Goal: Task Accomplishment & Management: Manage account settings

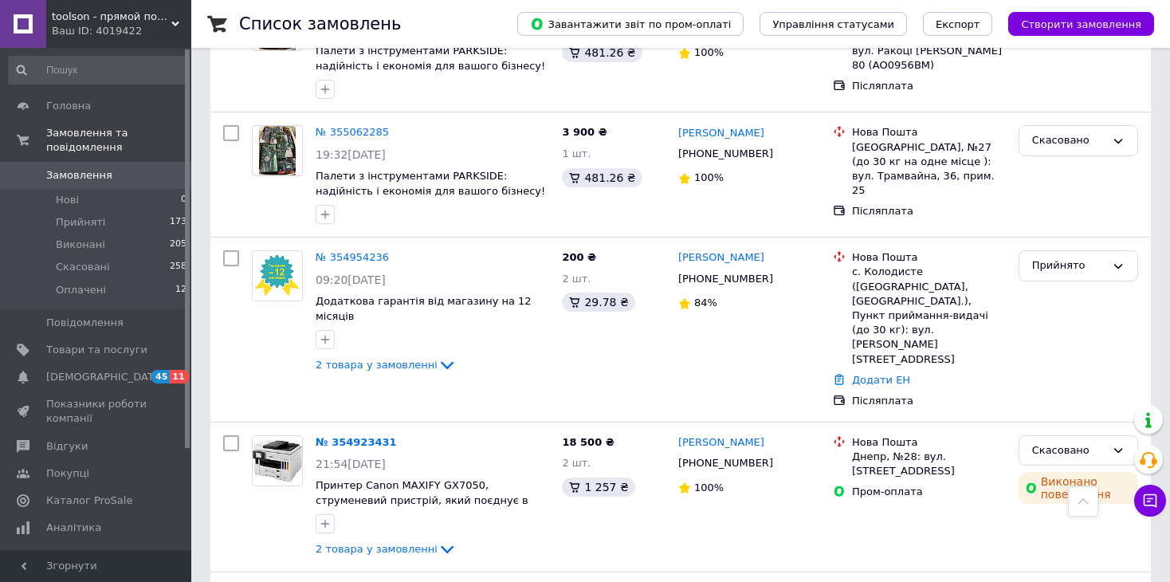
scroll to position [2263, 0]
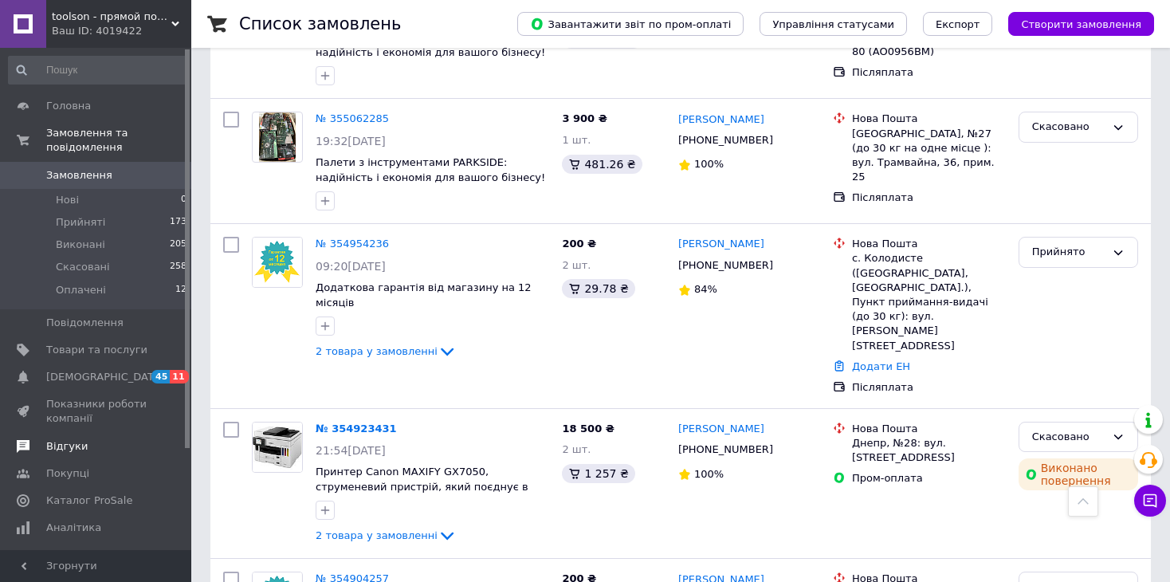
click at [101, 439] on span "Відгуки" at bounding box center [96, 446] width 101 height 14
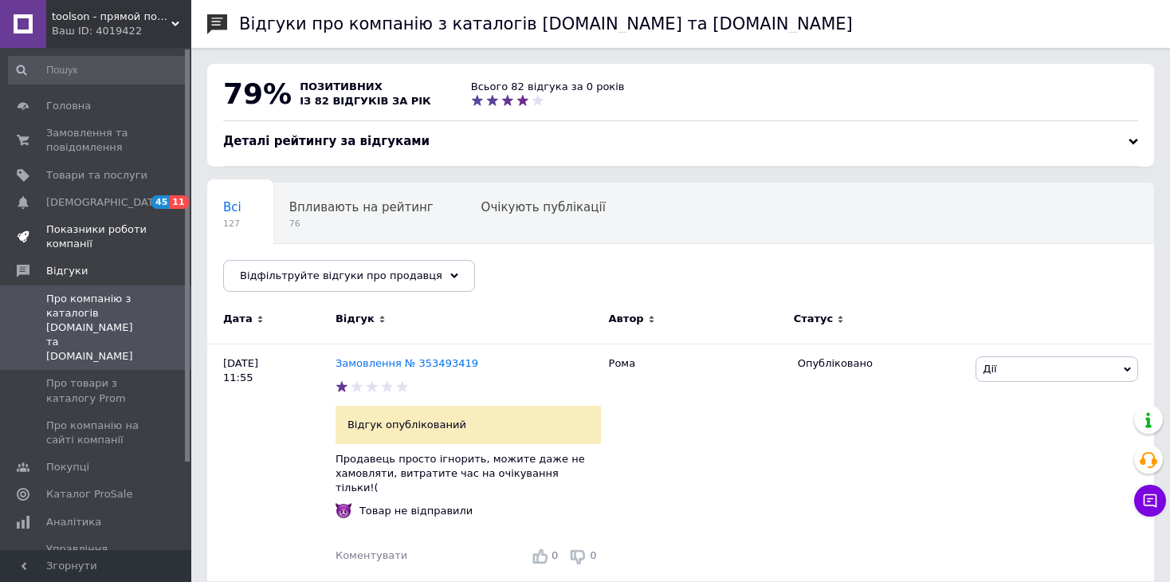
click at [94, 218] on link "Показники роботи компанії" at bounding box center [98, 236] width 196 height 41
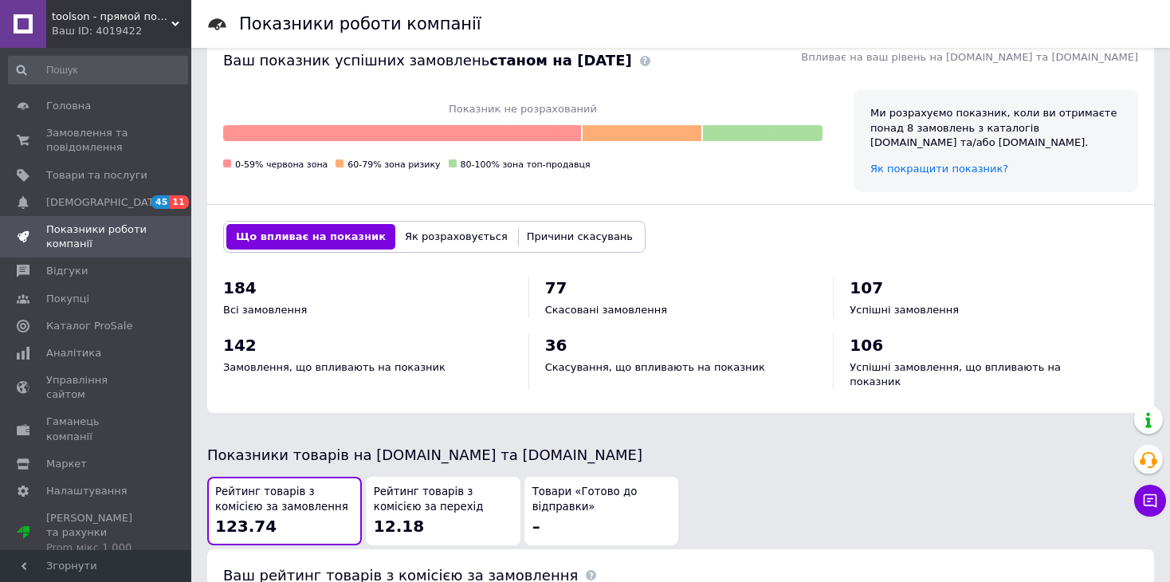
scroll to position [638, 0]
click at [1147, 500] on icon at bounding box center [1150, 501] width 16 height 16
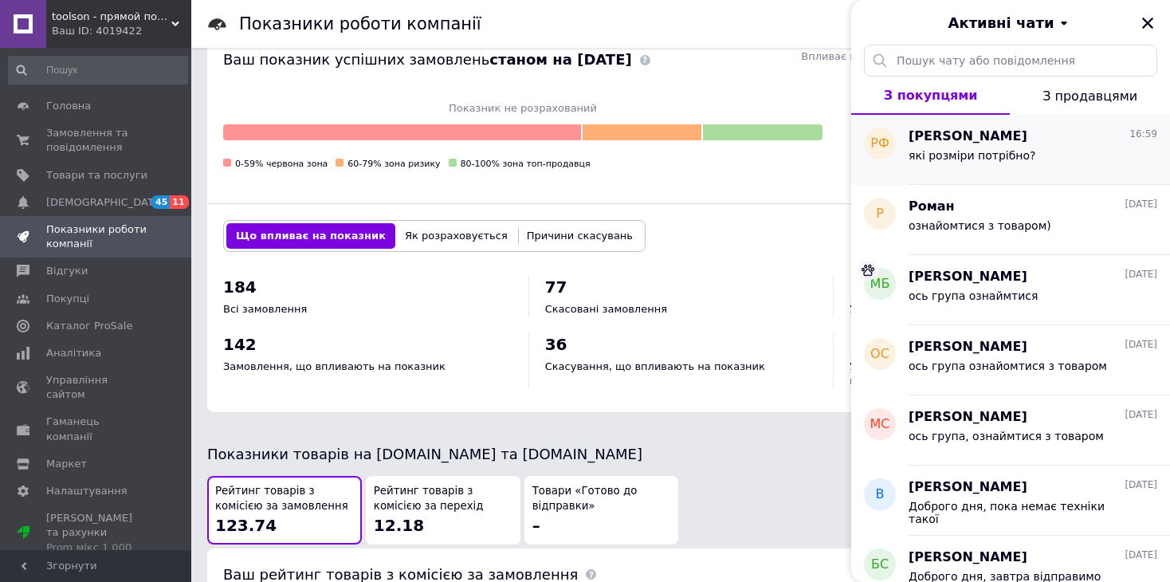
click at [1061, 142] on div "Руслана Фоменко 16:59" at bounding box center [1033, 137] width 249 height 18
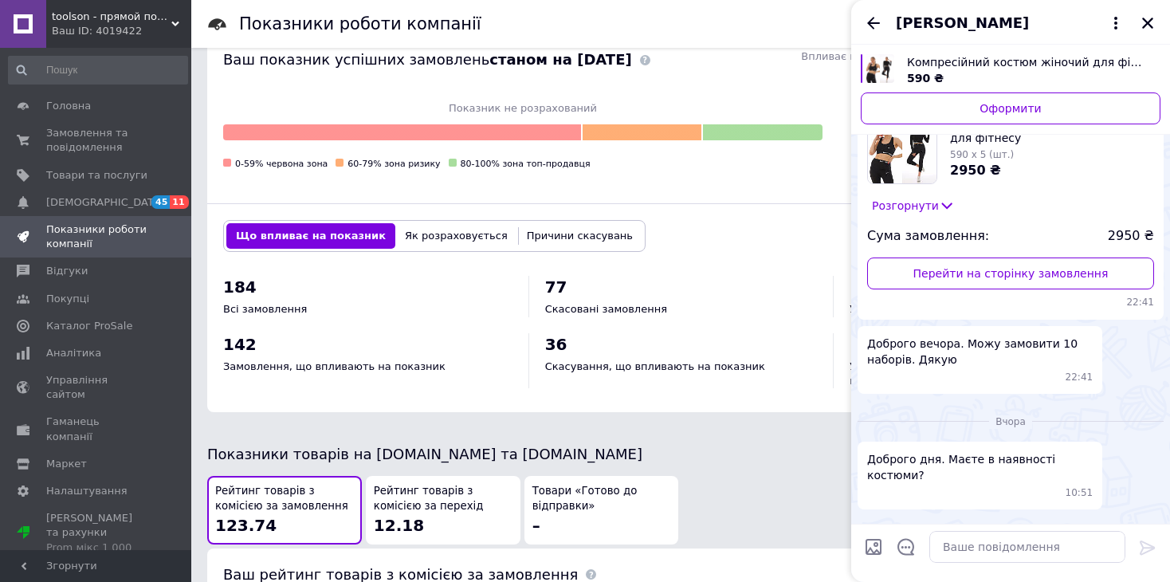
scroll to position [915, 0]
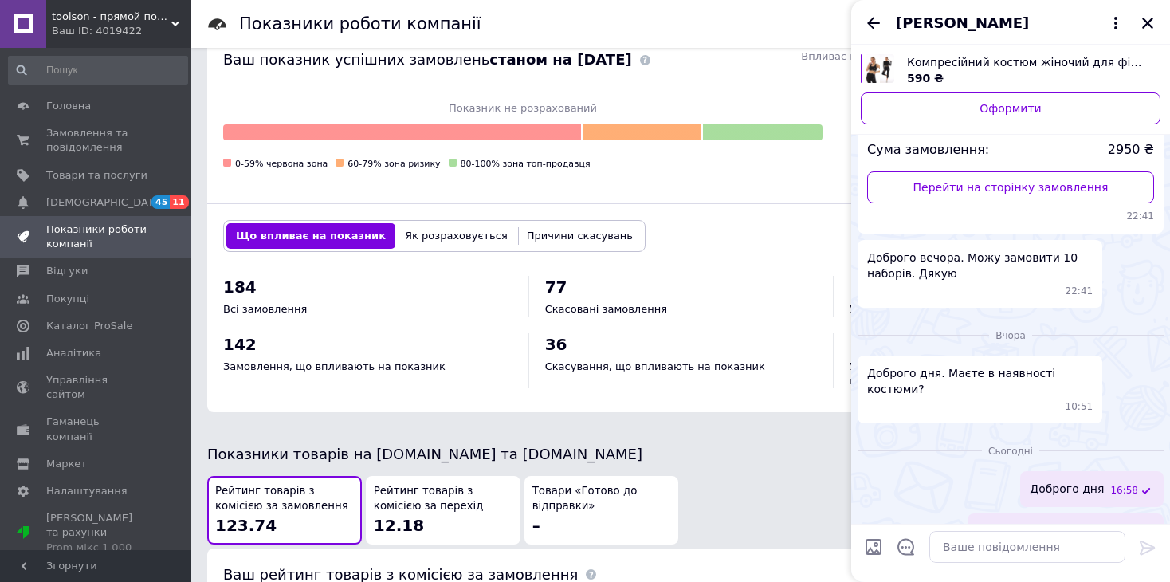
click at [1026, 25] on span "Руслана Фоменко" at bounding box center [995, 23] width 198 height 21
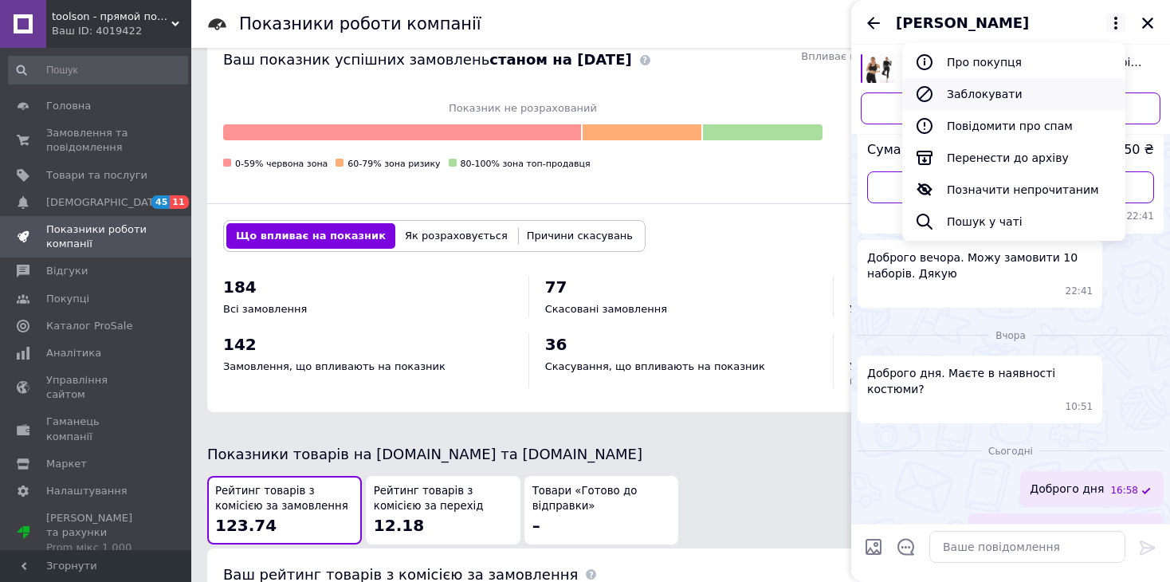
click at [1007, 78] on button "Заблокувати" at bounding box center [1013, 94] width 223 height 32
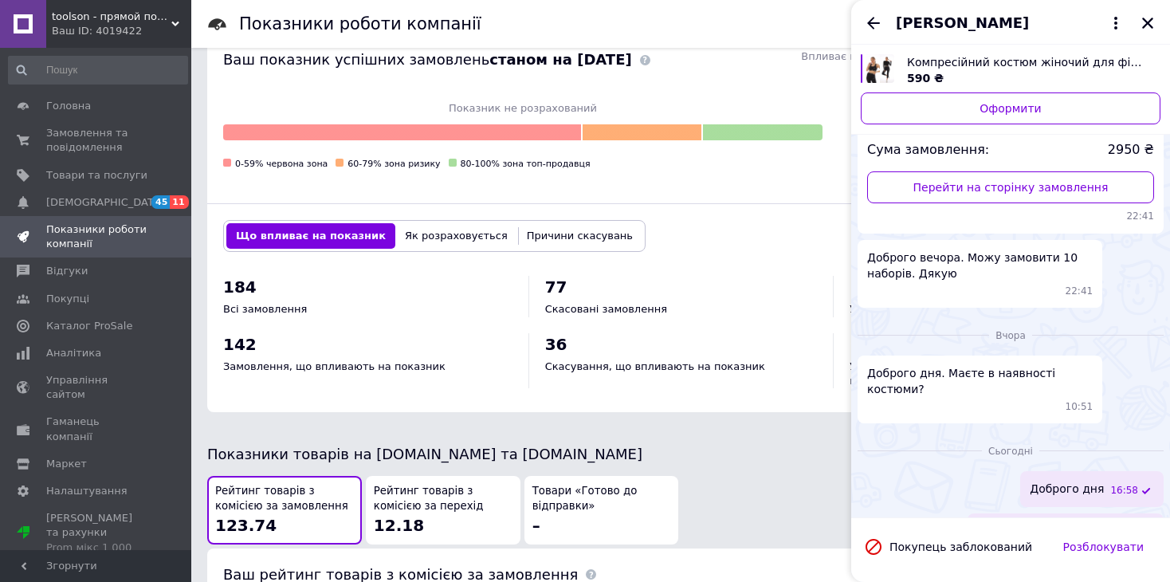
click at [1000, 41] on div "Руслана Фоменко" at bounding box center [1010, 22] width 319 height 45
click at [997, 31] on span "Руслана Фоменко" at bounding box center [962, 23] width 133 height 21
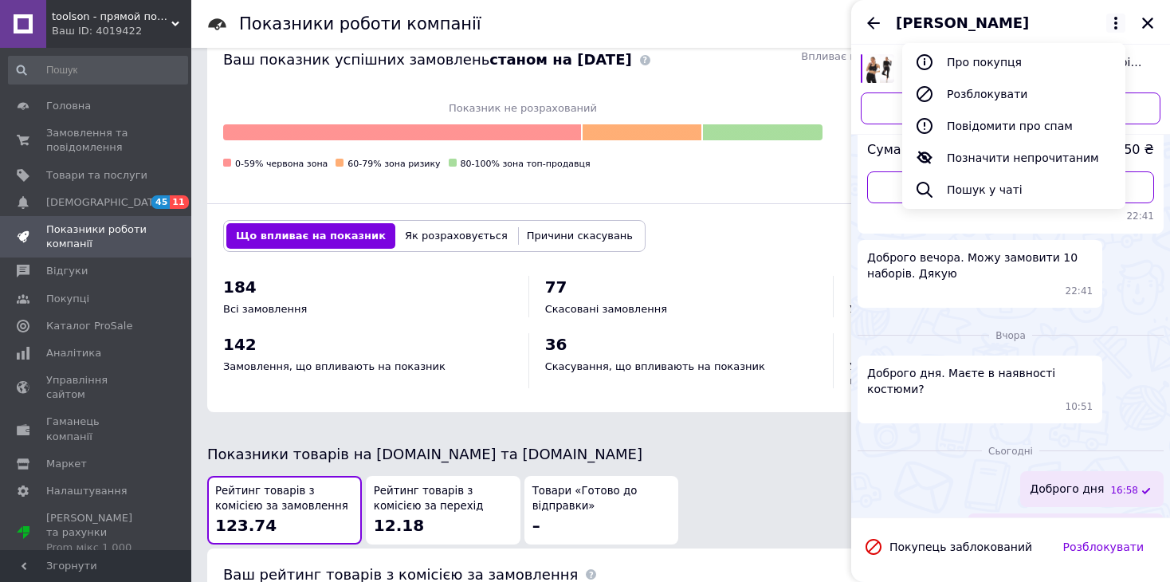
drag, startPoint x: 987, startPoint y: 94, endPoint x: 984, endPoint y: 81, distance: 13.1
click at [987, 95] on button "Розблокувати" at bounding box center [1013, 94] width 223 height 32
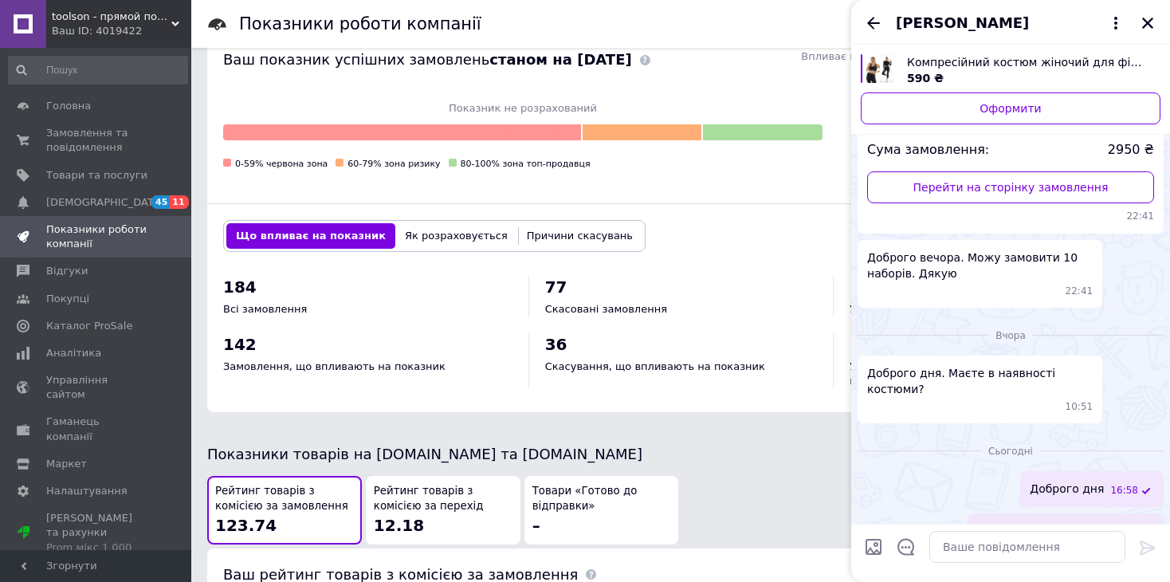
click at [988, 29] on span "Руслана Фоменко" at bounding box center [962, 23] width 133 height 21
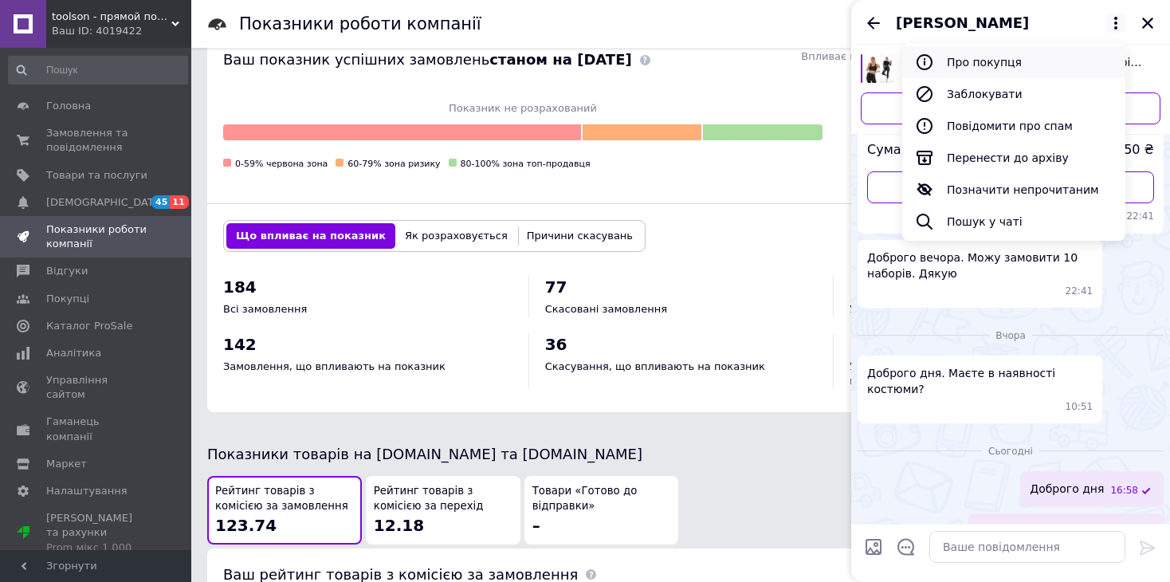
click at [984, 65] on button "Про покупця" at bounding box center [1013, 62] width 223 height 32
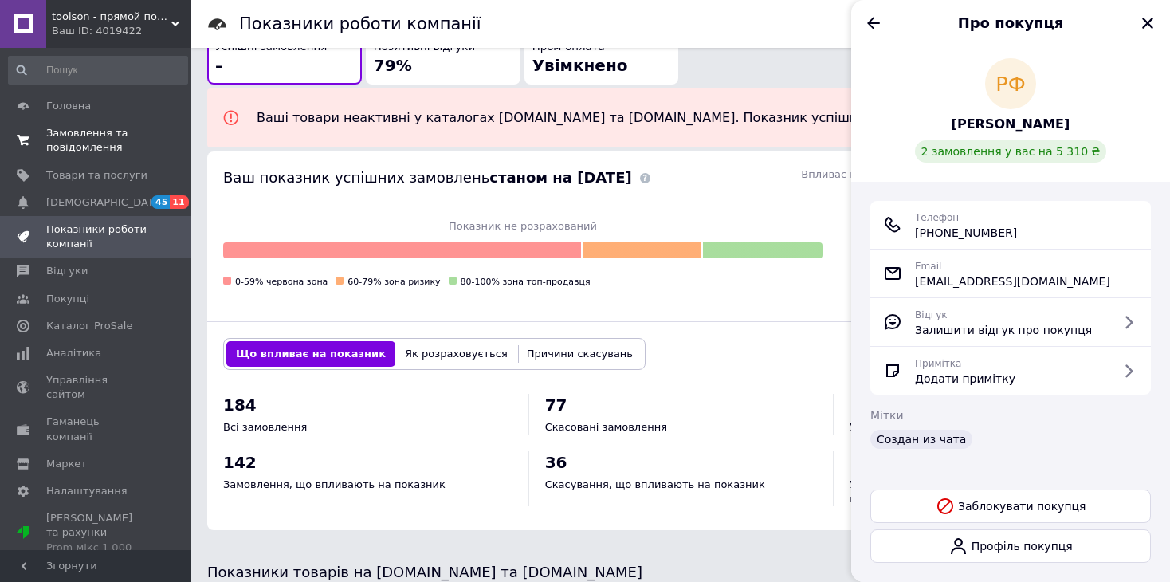
scroll to position [398, 0]
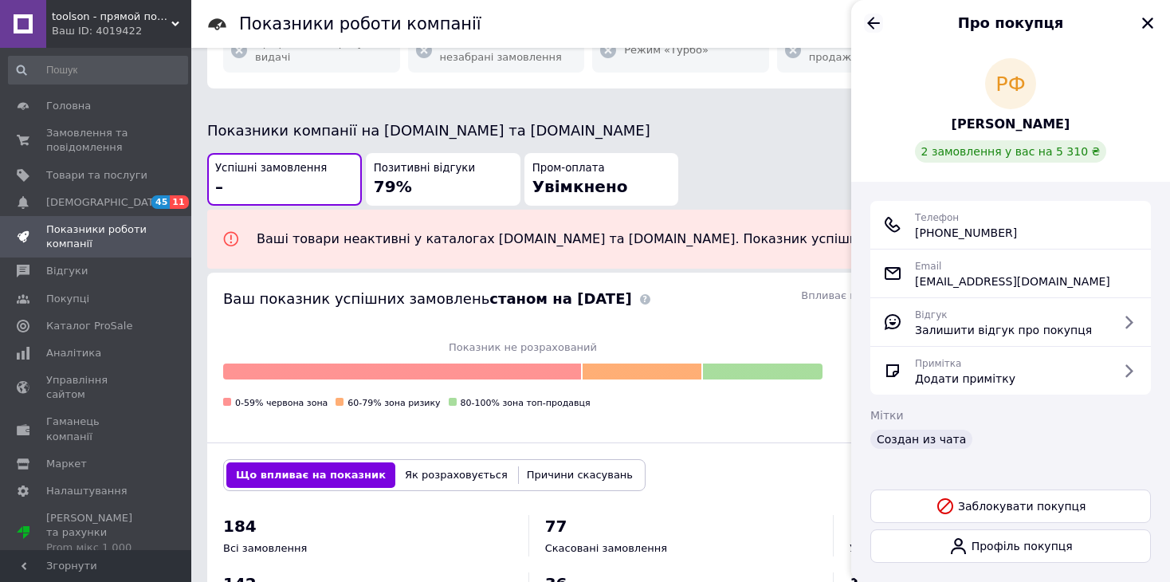
click at [876, 25] on icon "Назад" at bounding box center [873, 23] width 19 height 19
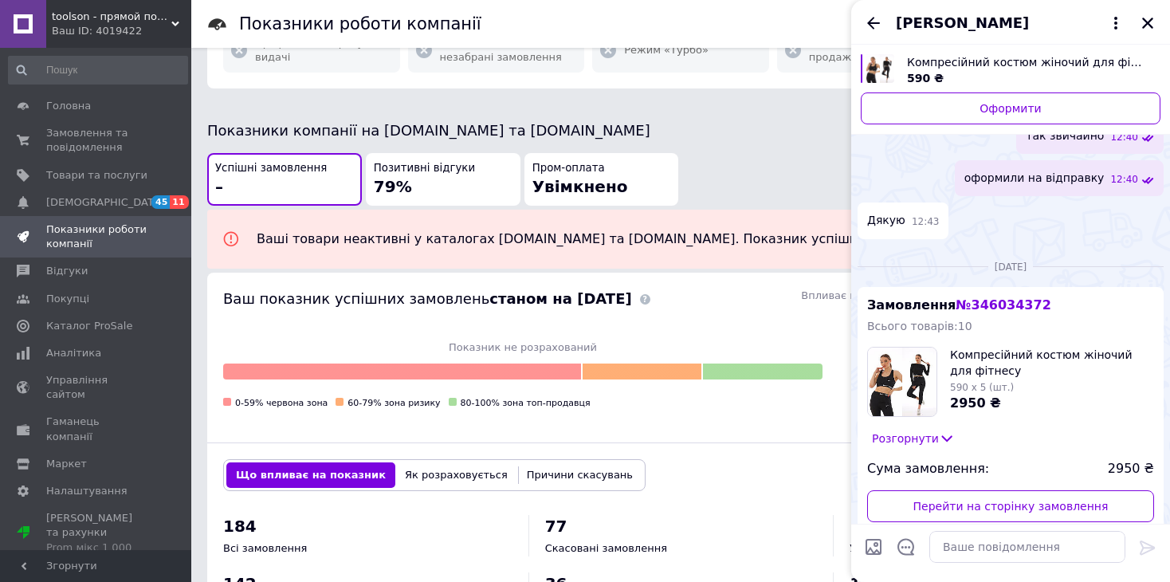
scroll to position [676, 0]
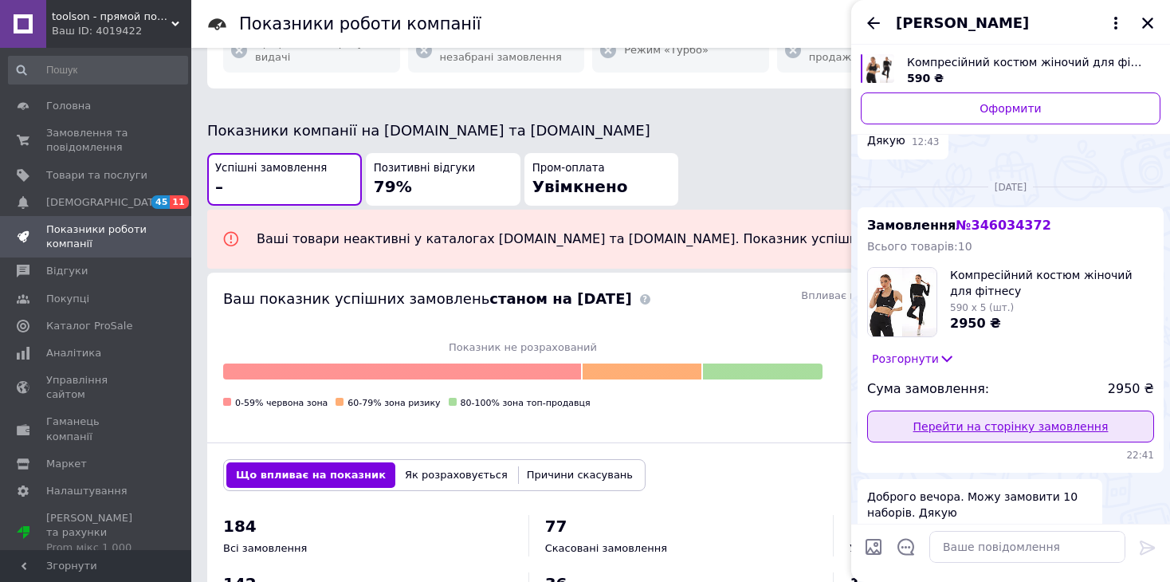
click at [1007, 410] on link "Перейти на сторінку замовлення" at bounding box center [1010, 426] width 287 height 32
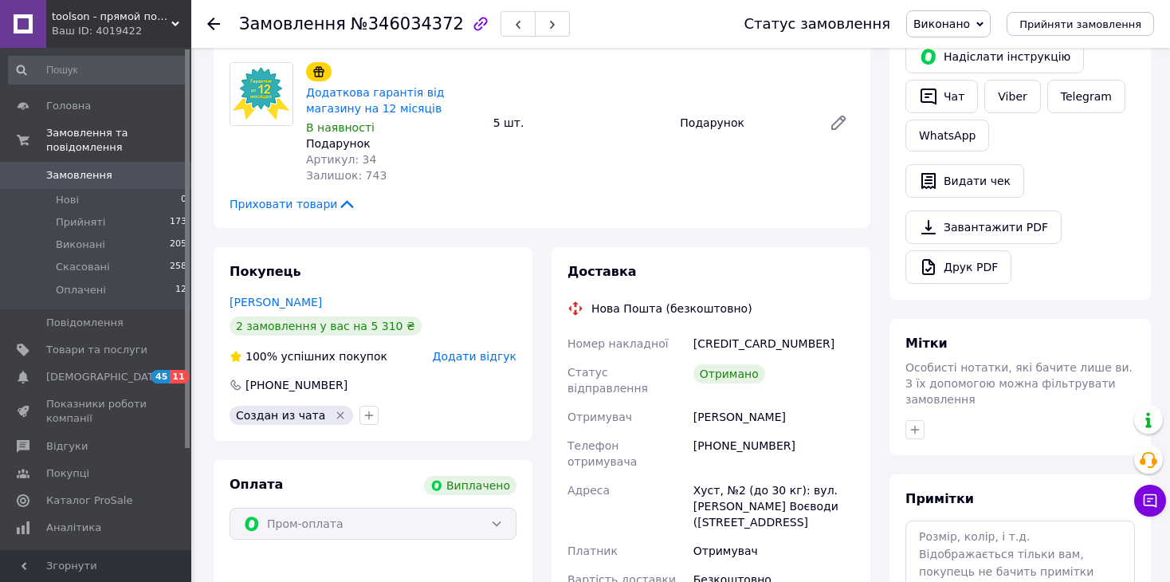
scroll to position [319, 0]
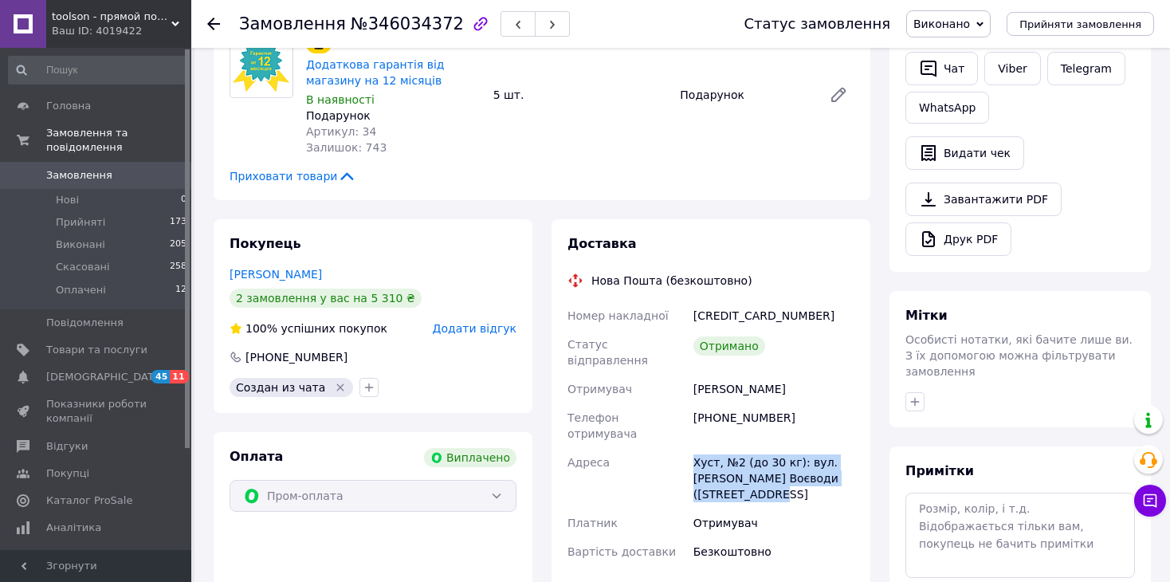
drag, startPoint x: 761, startPoint y: 465, endPoint x: 688, endPoint y: 436, distance: 78.7
click at [688, 436] on div "Номер накладної [CREDIT_CARD_NUMBER] Статус відправлення Отримано Отримувач [PE…" at bounding box center [710, 433] width 293 height 265
click at [1086, 427] on div "Всього 2 товари 2 950 ₴ Всього до сплати 2950 ₴ Комісія за замовлення 448.40 ₴ …" at bounding box center [1019, 202] width 261 height 909
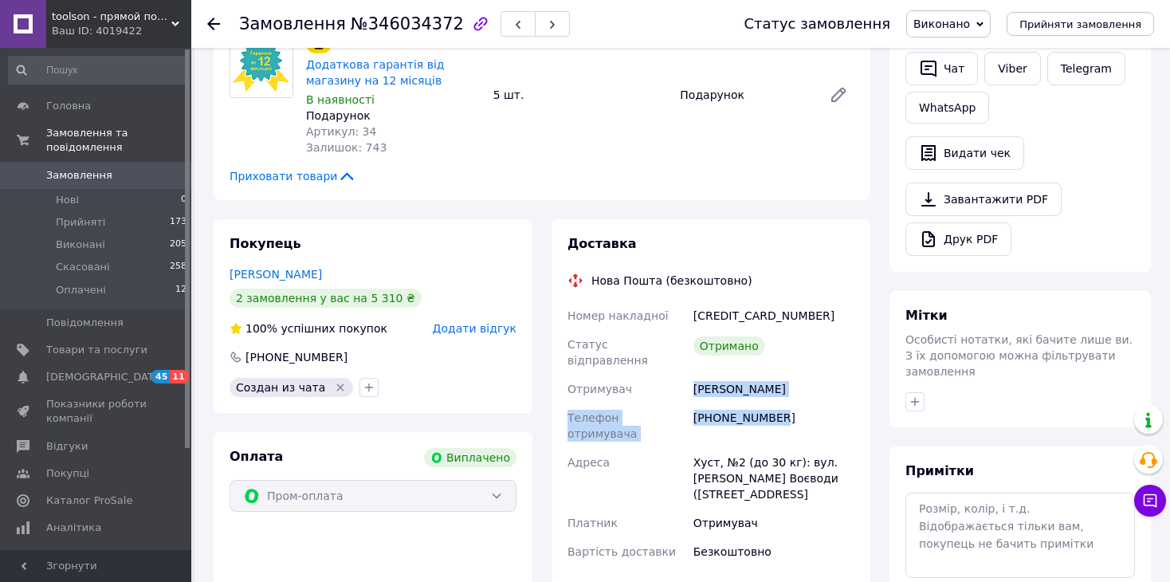
drag, startPoint x: 767, startPoint y: 404, endPoint x: 697, endPoint y: 383, distance: 74.1
click at [697, 383] on div "Номер накладної [CREDIT_CARD_NUMBER] Статус відправлення Отримано Отримувач [PE…" at bounding box center [710, 433] width 293 height 265
copy div "[PERSON_NAME] Телефон отримувача [PHONE_NUMBER]"
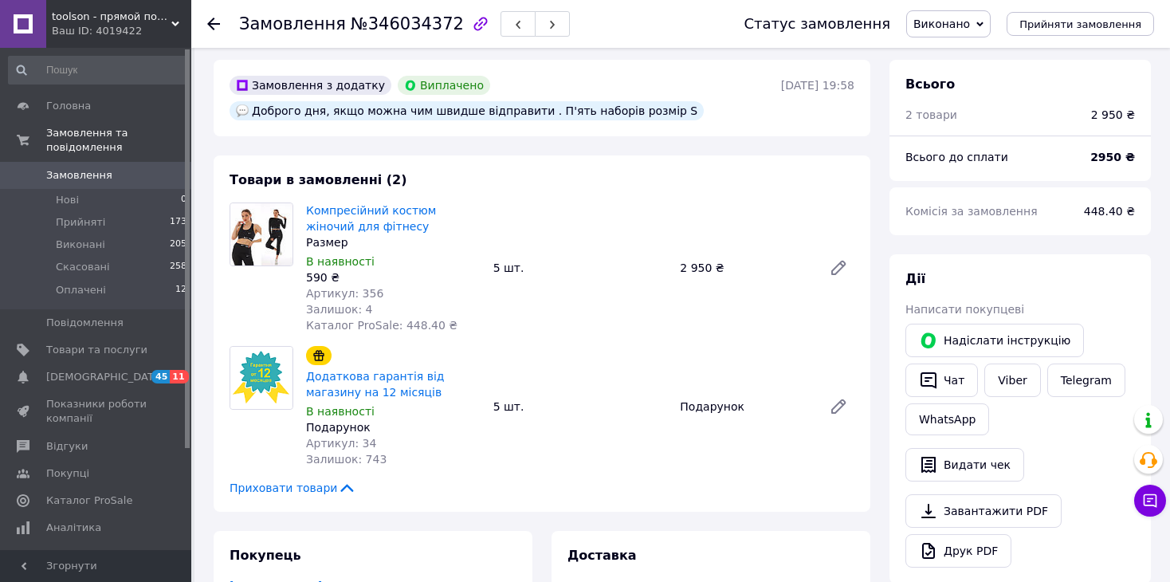
scroll to position [0, 0]
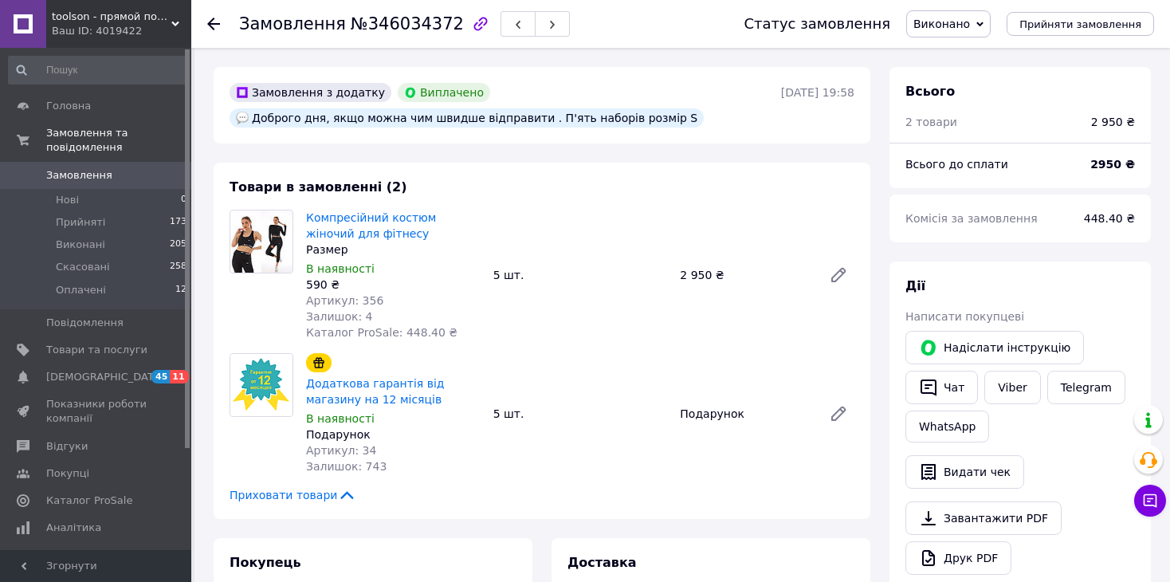
click at [112, 168] on span "Замовлення" at bounding box center [96, 175] width 101 height 14
